Goal: Task Accomplishment & Management: Manage account settings

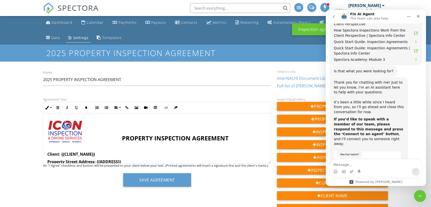
scroll to position [1066, 0]
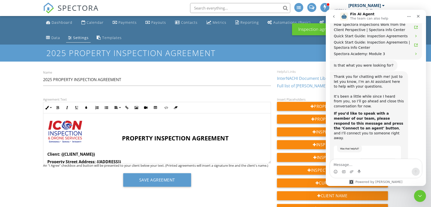
click at [75, 37] on div "Settings" at bounding box center [81, 37] width 16 height 5
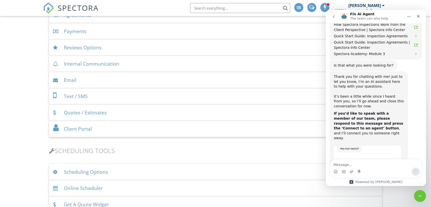
scroll to position [250, 0]
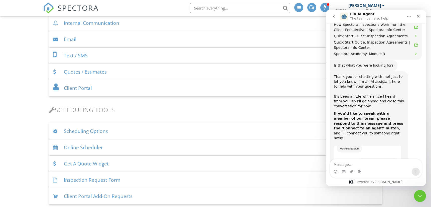
click at [83, 147] on div "Online Scheduler" at bounding box center [215, 147] width 333 height 16
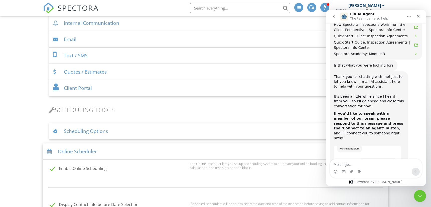
click at [81, 136] on div "Scheduling Options" at bounding box center [215, 131] width 333 height 16
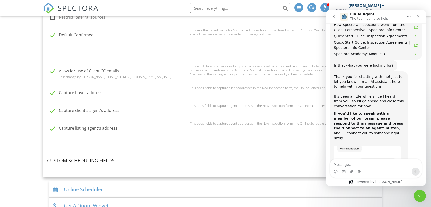
scroll to position [500, 0]
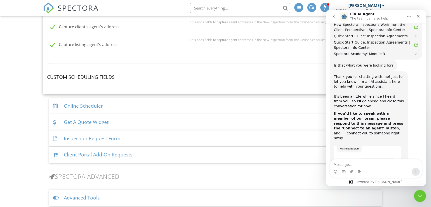
click at [79, 106] on div "Online Scheduler" at bounding box center [215, 106] width 333 height 16
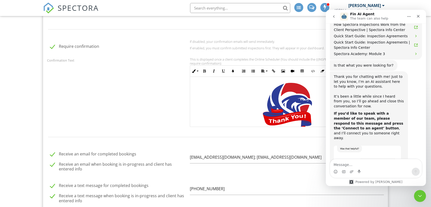
scroll to position [667, 0]
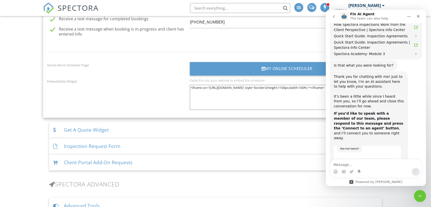
click at [110, 159] on div "Client Portal Add-On Requests" at bounding box center [215, 162] width 333 height 16
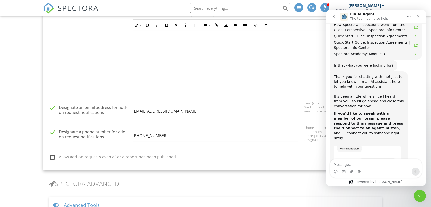
scroll to position [321, 0]
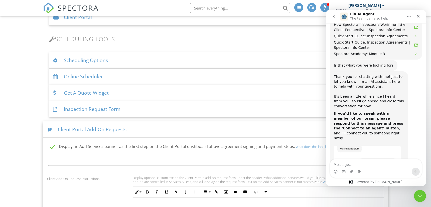
click at [70, 128] on div "Client Portal Add-On Requests" at bounding box center [215, 129] width 345 height 16
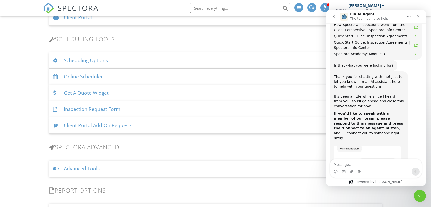
click at [74, 108] on div "Inspection Request Form" at bounding box center [215, 109] width 333 height 16
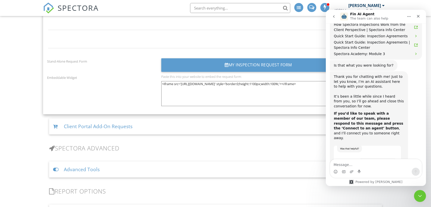
scroll to position [655, 0]
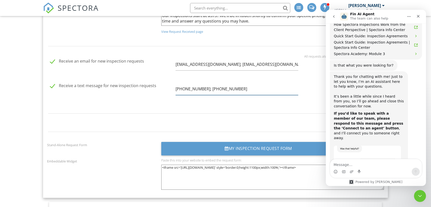
click at [236, 88] on input "281-793-3444; 832-977-9746" at bounding box center [236, 89] width 122 height 12
drag, startPoint x: 233, startPoint y: 88, endPoint x: 201, endPoint y: 89, distance: 31.5
click at [201, 89] on input "281-793-3444; 832-977-9746" at bounding box center [236, 89] width 122 height 12
type input "[PHONE_NUMBER]"
click at [90, 94] on div "Receive a text message for new inspection requests 281-793-3444" at bounding box center [172, 90] width 257 height 23
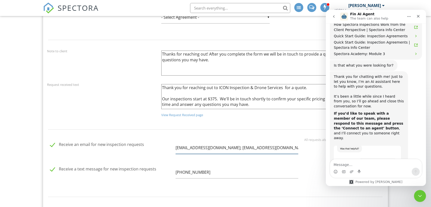
scroll to position [0, 19]
drag, startPoint x: 283, startPoint y: 147, endPoint x: 303, endPoint y: 148, distance: 20.6
click at [303, 148] on div "Receive an email for new inspection requests trent@iconinspectionservices.com; …" at bounding box center [215, 153] width 343 height 65
type input "trent@iconinspectionservices.com"
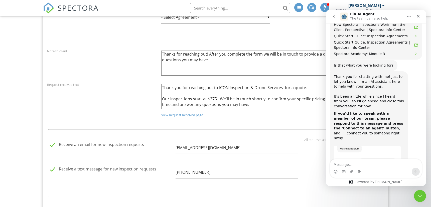
click at [119, 106] on div "Request received text Thank you for reaching out to ICON Inspection & Drone Ser…" at bounding box center [215, 101] width 343 height 38
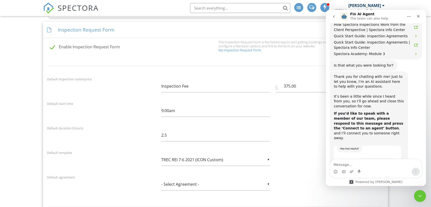
scroll to position [655, 0]
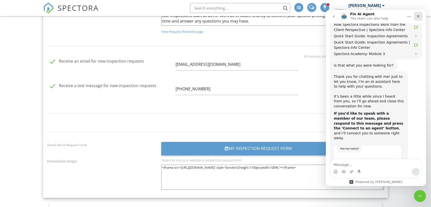
click at [416, 15] on icon "Close" at bounding box center [417, 16] width 3 height 3
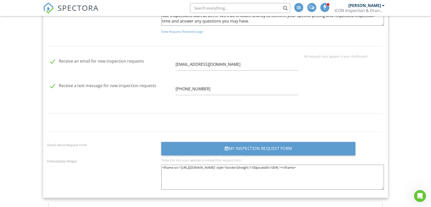
scroll to position [1066, 0]
click at [206, 86] on input "281-793-3444" at bounding box center [236, 89] width 122 height 12
drag, startPoint x: 203, startPoint y: 88, endPoint x: 153, endPoint y: 86, distance: 49.6
click at [153, 86] on div "Receive a text message for new inspection requests 281-793-3444: 832-977-9746" at bounding box center [172, 90] width 257 height 23
type input "832-977-9746"
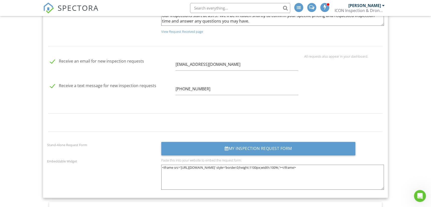
click at [140, 98] on div "Receive a text message for new inspection requests 832-977-9746" at bounding box center [172, 90] width 257 height 23
click at [116, 40] on div at bounding box center [215, 46] width 343 height 16
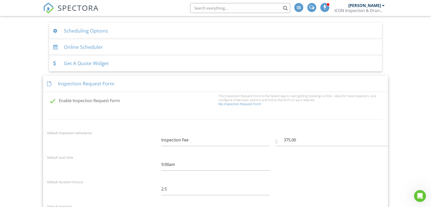
scroll to position [321, 0]
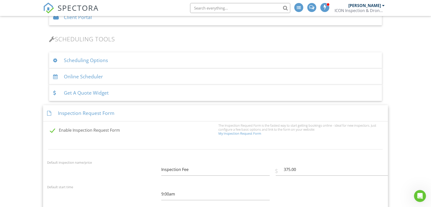
click at [75, 58] on div "Scheduling Options" at bounding box center [215, 60] width 333 height 16
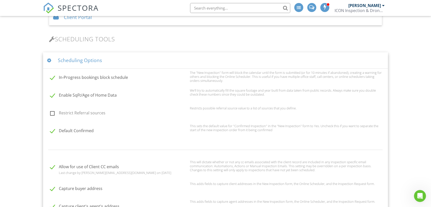
scroll to position [488, 0]
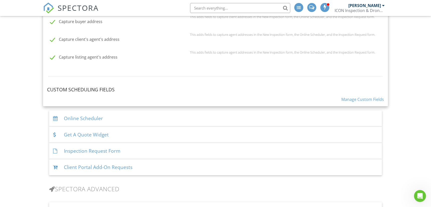
click at [356, 99] on link "Manage Custom Fields" at bounding box center [362, 100] width 43 height 6
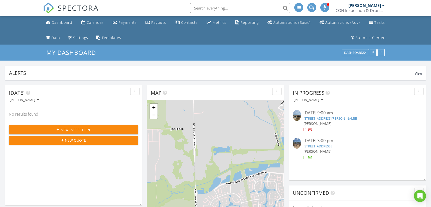
scroll to position [107, 137]
click at [89, 129] on span "New Inspection" at bounding box center [76, 129] width 30 height 5
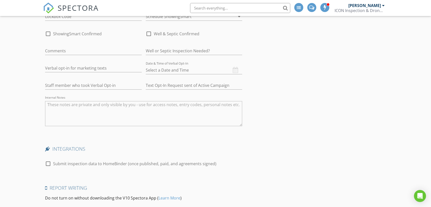
scroll to position [751, 0]
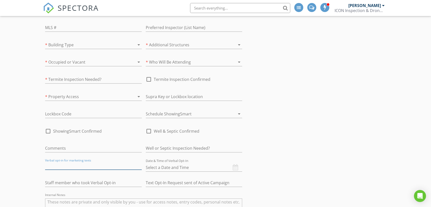
click at [58, 166] on input "text" at bounding box center [93, 165] width 97 height 8
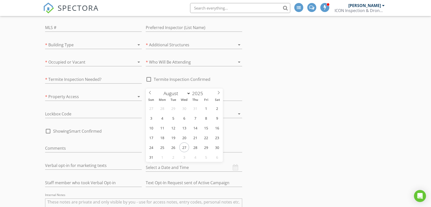
click at [232, 165] on input "text" at bounding box center [194, 167] width 97 height 8
type input "08/27/2025 12:00 PM"
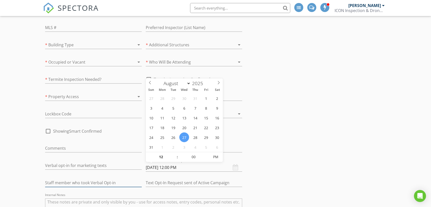
click at [47, 183] on input "text" at bounding box center [93, 183] width 97 height 8
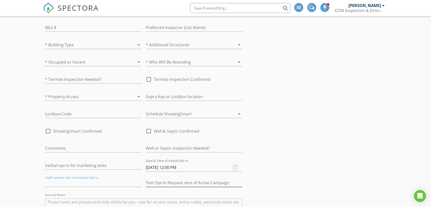
click at [165, 181] on input "text" at bounding box center [194, 183] width 97 height 8
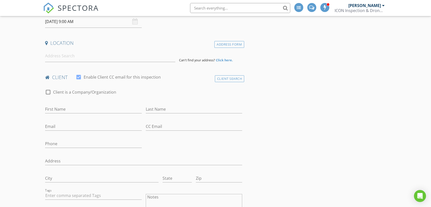
scroll to position [0, 0]
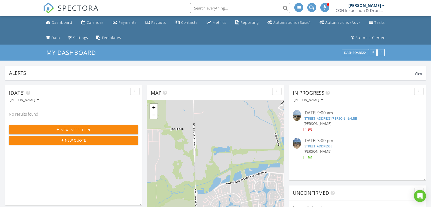
click at [323, 145] on link "[STREET_ADDRESS]" at bounding box center [317, 146] width 28 height 5
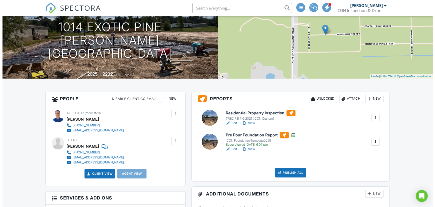
scroll to position [62, 0]
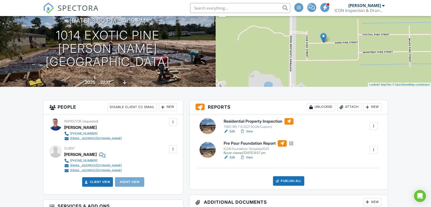
click at [372, 126] on div at bounding box center [373, 126] width 5 height 5
click at [358, 164] on div "Delete" at bounding box center [358, 165] width 11 height 6
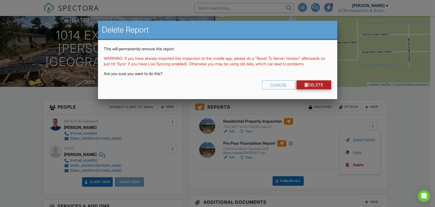
click at [309, 89] on link "Delete" at bounding box center [314, 84] width 35 height 9
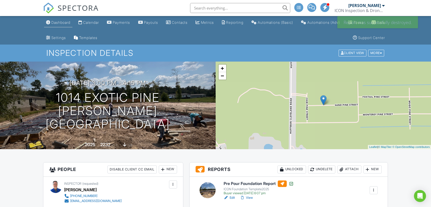
click at [56, 19] on link "Dashboard" at bounding box center [58, 22] width 28 height 9
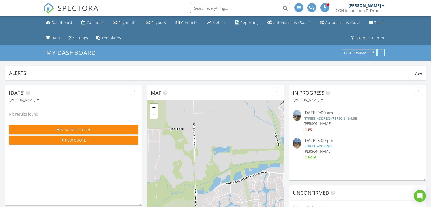
click at [331, 145] on link "[STREET_ADDRESS]" at bounding box center [317, 146] width 28 height 5
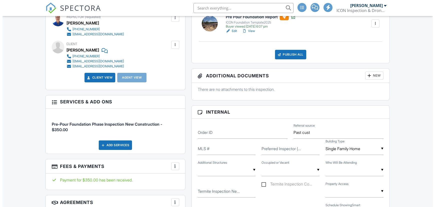
scroll to position [167, 0]
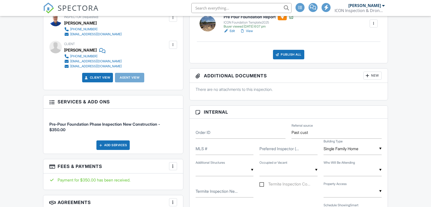
click at [288, 54] on div "Publish All" at bounding box center [288, 55] width 31 height 10
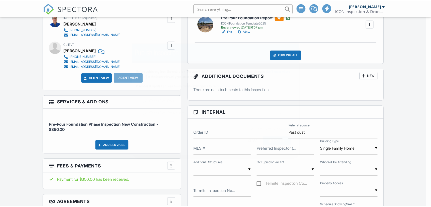
scroll to position [0, 0]
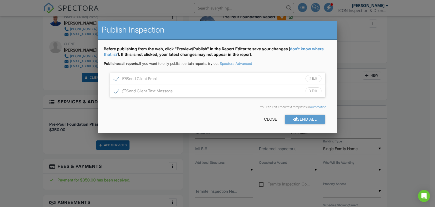
click at [115, 77] on label "Send Client Email" at bounding box center [136, 79] width 44 height 6
checkbox input "false"
click at [115, 98] on div "Before publishing from the web, click "Preview/Publish" in the Report Editor to…" at bounding box center [217, 86] width 239 height 93
click at [273, 119] on div "Close" at bounding box center [270, 119] width 29 height 9
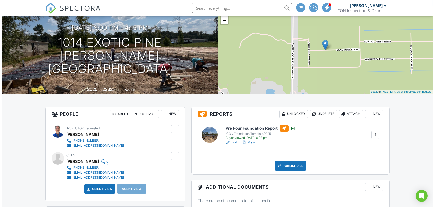
scroll to position [83, 0]
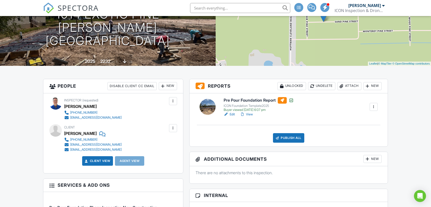
click at [287, 136] on div "Publish All" at bounding box center [288, 138] width 31 height 10
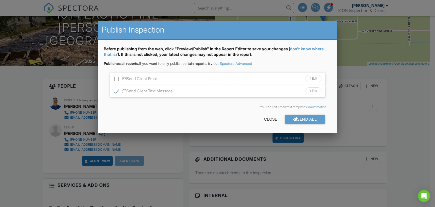
click at [115, 89] on label "Send Client Text Message" at bounding box center [143, 92] width 59 height 6
checkbox input "false"
click at [303, 120] on div "Send All" at bounding box center [305, 119] width 40 height 9
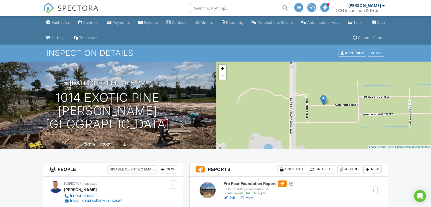
click at [55, 20] on link "Dashboard" at bounding box center [58, 22] width 28 height 9
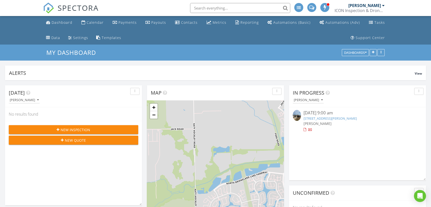
scroll to position [107, 137]
click at [320, 115] on div "08/22/25 9:00 am" at bounding box center [357, 113] width 108 height 6
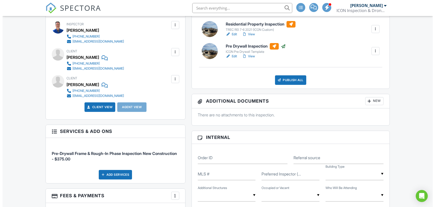
scroll to position [132, 0]
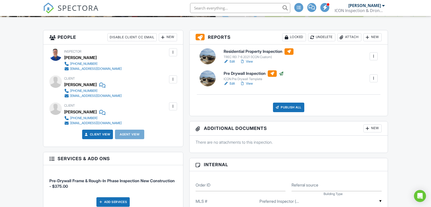
click at [374, 54] on div at bounding box center [373, 56] width 5 height 5
click at [357, 94] on div "Delete" at bounding box center [358, 95] width 11 height 6
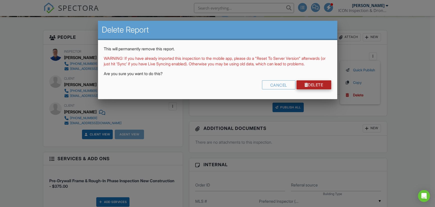
click at [305, 87] on div at bounding box center [307, 85] width 4 height 4
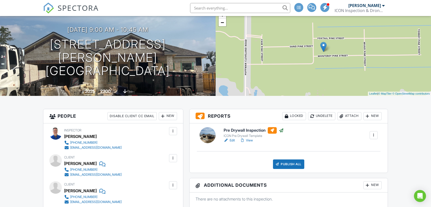
scroll to position [83, 0]
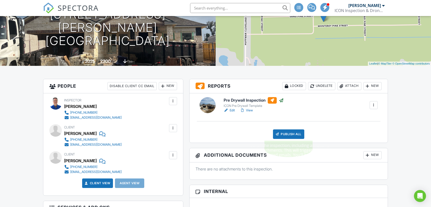
click at [284, 133] on div "Publish All" at bounding box center [288, 134] width 31 height 10
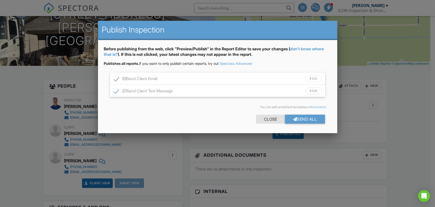
click at [267, 117] on div "Close" at bounding box center [270, 119] width 29 height 9
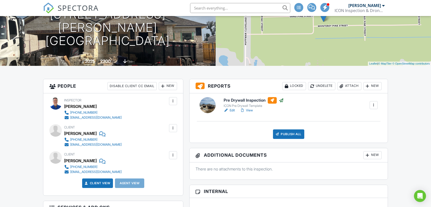
click at [291, 131] on div "Publish All" at bounding box center [288, 134] width 31 height 10
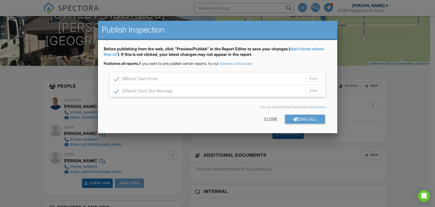
click at [15, 134] on div at bounding box center [217, 104] width 435 height 259
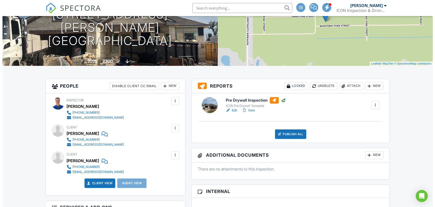
scroll to position [167, 0]
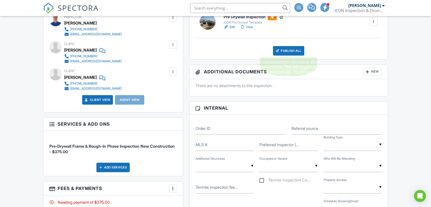
click at [286, 47] on div "Publish All" at bounding box center [288, 51] width 31 height 10
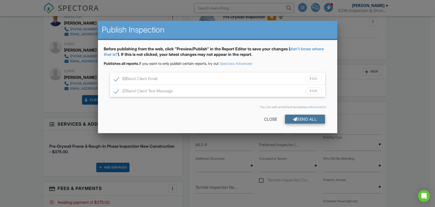
click at [306, 118] on div "Send All" at bounding box center [305, 119] width 40 height 9
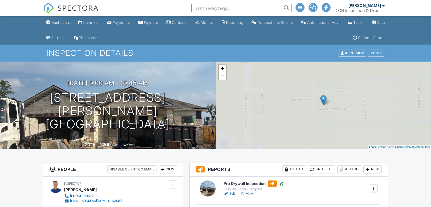
scroll to position [144, 0]
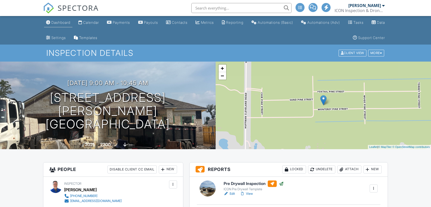
scroll to position [0, 0]
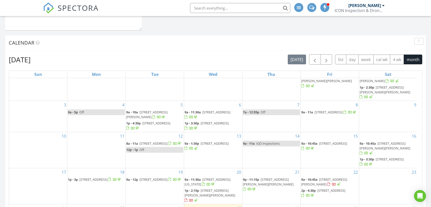
scroll to position [334, 0]
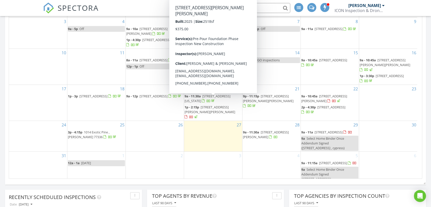
click at [210, 105] on span "1215 Peter Pine St, Huffman 77336" at bounding box center [209, 109] width 51 height 9
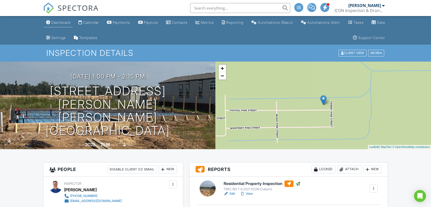
click at [55, 21] on div "Dashboard" at bounding box center [60, 22] width 19 height 4
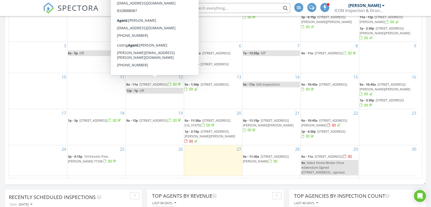
scroll to position [83, 0]
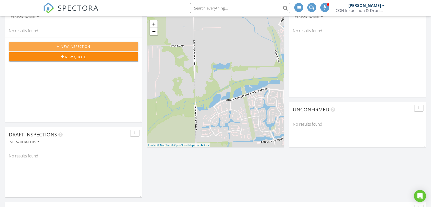
click at [56, 47] on div "New Inspection" at bounding box center [73, 46] width 121 height 5
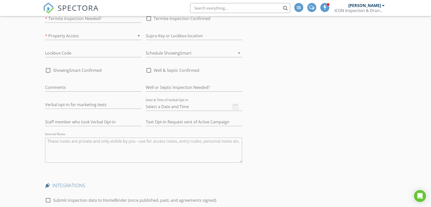
scroll to position [834, 0]
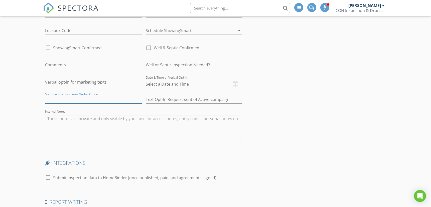
drag, startPoint x: 45, startPoint y: 97, endPoint x: 94, endPoint y: 101, distance: 49.4
click at [94, 101] on input "text" at bounding box center [93, 99] width 97 height 8
click at [95, 93] on div "Staff member who took Verbal Opt-in" at bounding box center [93, 100] width 97 height 16
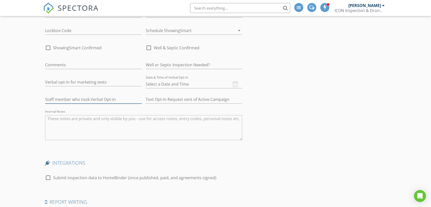
click at [95, 97] on input "text" at bounding box center [93, 99] width 97 height 8
drag, startPoint x: 146, startPoint y: 98, endPoint x: 188, endPoint y: 98, distance: 42.0
click at [188, 98] on input "text" at bounding box center [194, 99] width 97 height 8
click at [207, 93] on div "Text Opt-In Request sent of Active Campaign" at bounding box center [194, 100] width 97 height 16
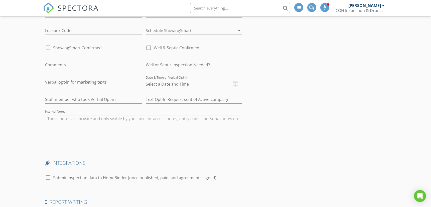
click at [207, 93] on div "Text Opt-In Request sent of Active Campaign" at bounding box center [194, 100] width 97 height 16
click at [206, 97] on input "text" at bounding box center [194, 99] width 97 height 8
